Goal: Navigation & Orientation: Find specific page/section

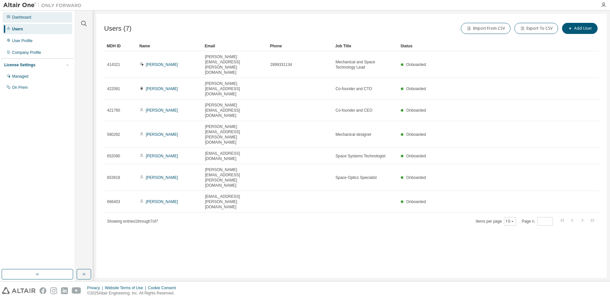
click at [28, 17] on div "Dashboard" at bounding box center [21, 17] width 19 height 5
